Goal: Check status

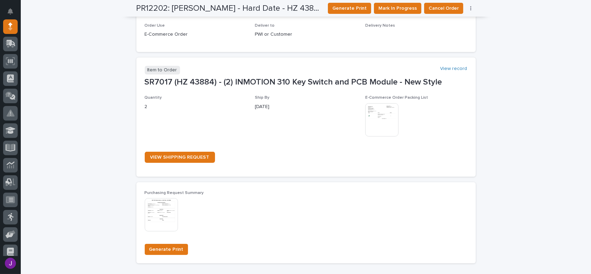
scroll to position [25, 0]
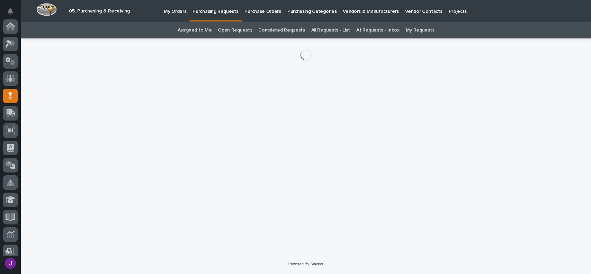
scroll to position [69, 0]
